Goal: Book appointment/travel/reservation

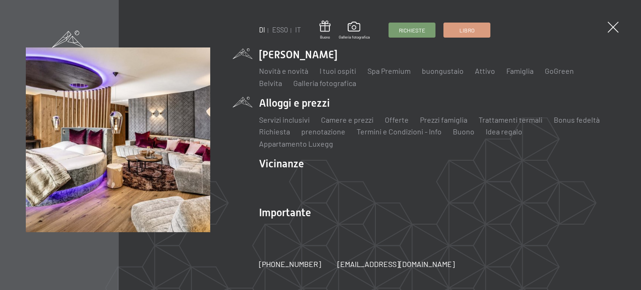
click at [310, 106] on li "Alloggi e prezzi Servizi inclusivi Camere e prezzi lista Offerte lista Prezzi f…" at bounding box center [437, 122] width 356 height 53
click at [345, 124] on font "Camere e prezzi" at bounding box center [347, 119] width 53 height 9
click at [351, 123] on font "Camere e prezzi" at bounding box center [347, 119] width 53 height 9
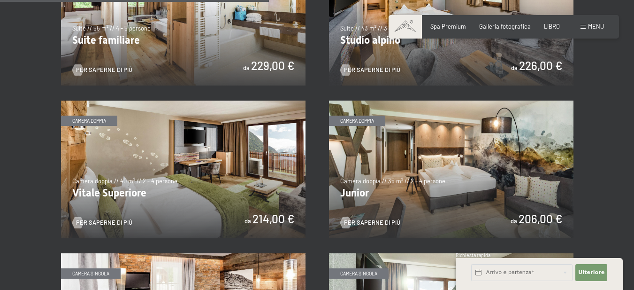
scroll to position [1031, 0]
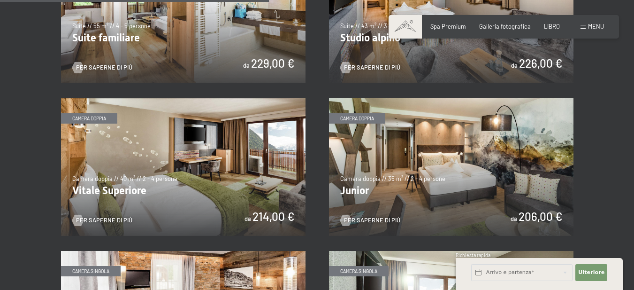
click at [389, 204] on img at bounding box center [451, 166] width 244 height 137
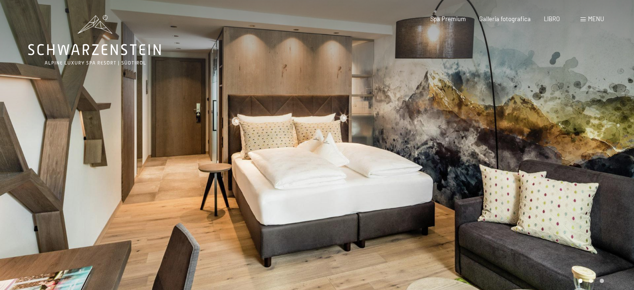
click at [364, 224] on div at bounding box center [475, 152] width 317 height 305
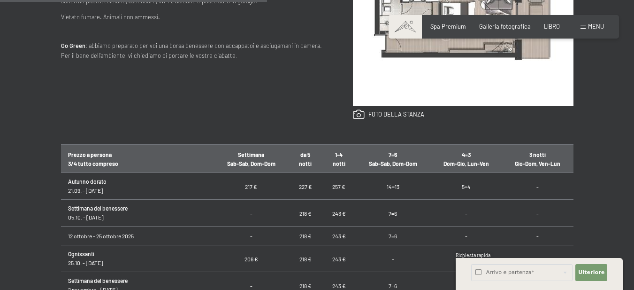
scroll to position [465, 0]
